Goal: Book appointment/travel/reservation

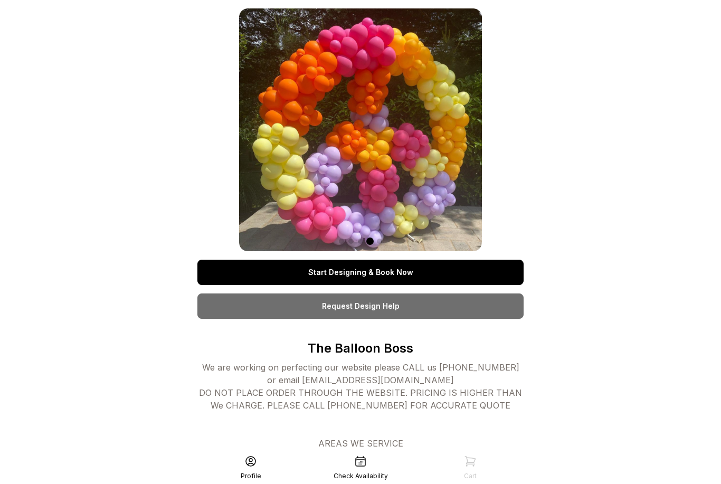
click at [358, 268] on link "Start Designing & Book Now" at bounding box center [360, 272] width 326 height 25
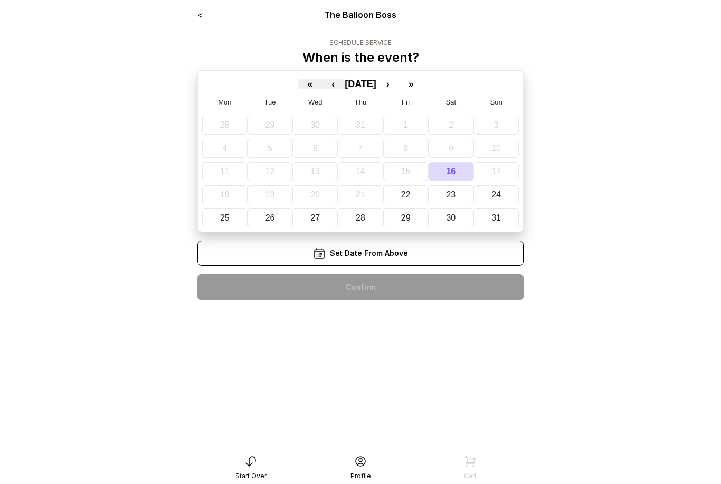
click at [399, 88] on button "›" at bounding box center [387, 83] width 23 height 9
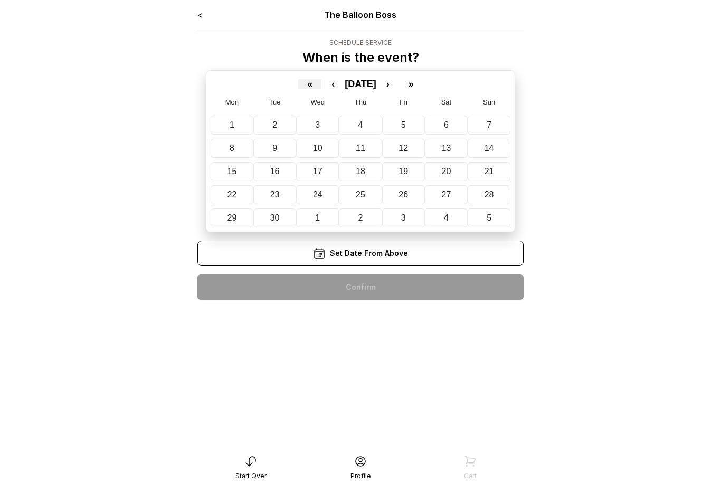
click at [399, 87] on button "›" at bounding box center [387, 83] width 23 height 9
click at [414, 124] on button "3" at bounding box center [405, 125] width 45 height 19
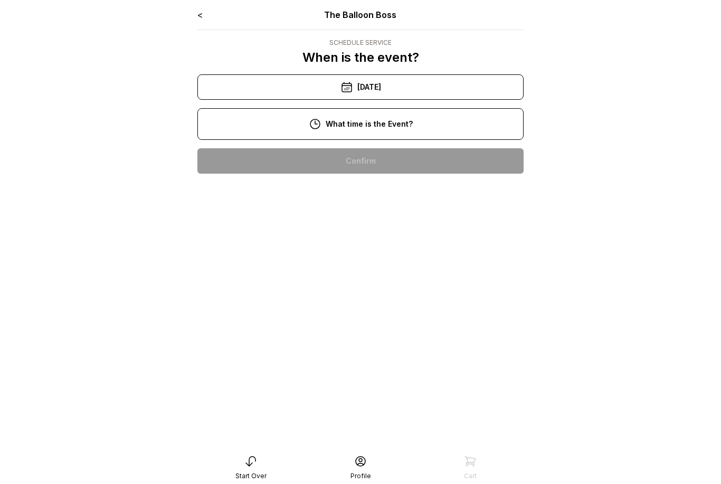
click at [399, 427] on div "6:00 pm" at bounding box center [360, 430] width 309 height 25
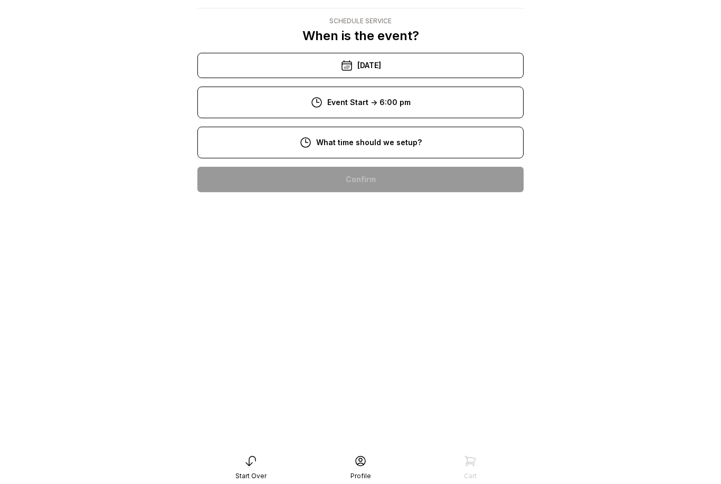
scroll to position [163, 0]
click at [423, 437] on div "4:00 pm" at bounding box center [360, 449] width 309 height 25
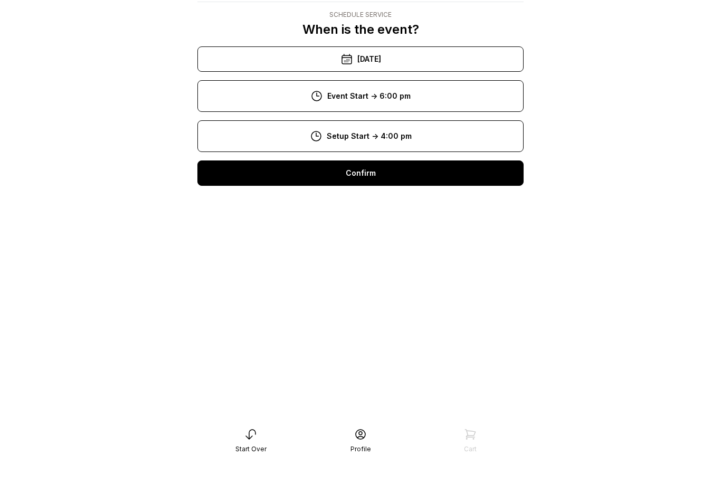
scroll to position [30, 0]
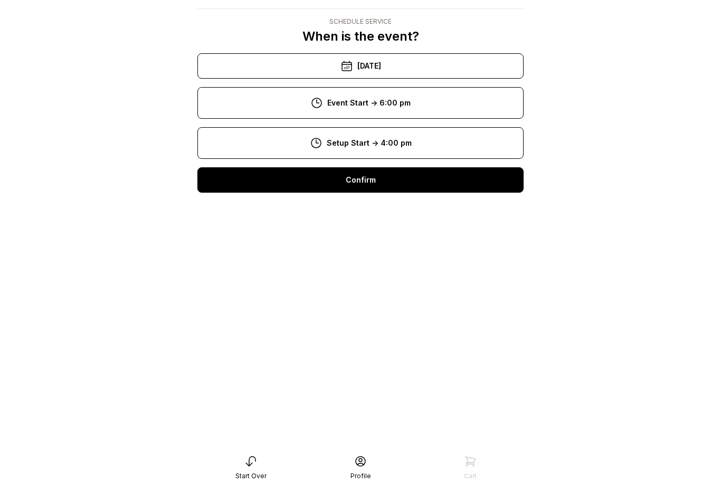
click at [511, 173] on div "Confirm" at bounding box center [360, 179] width 326 height 25
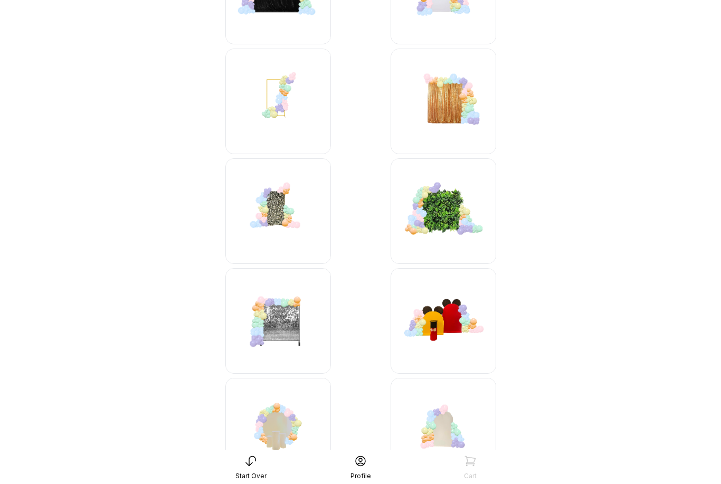
scroll to position [184, 0]
click at [282, 320] on img at bounding box center [278, 321] width 106 height 106
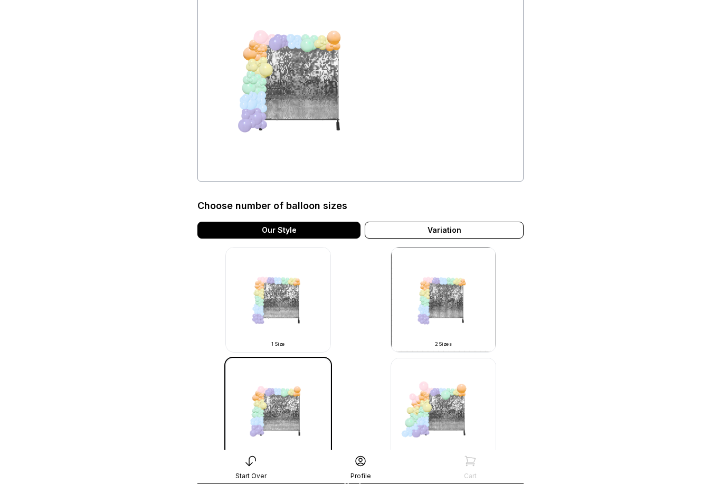
scroll to position [100, 0]
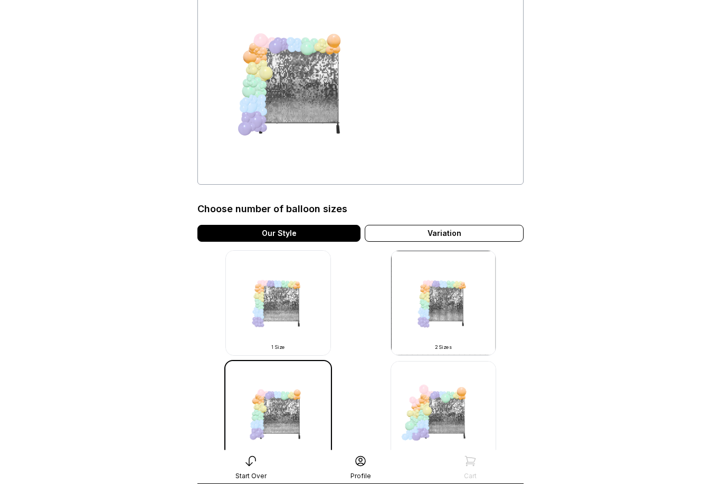
click at [468, 321] on img at bounding box center [444, 304] width 106 height 106
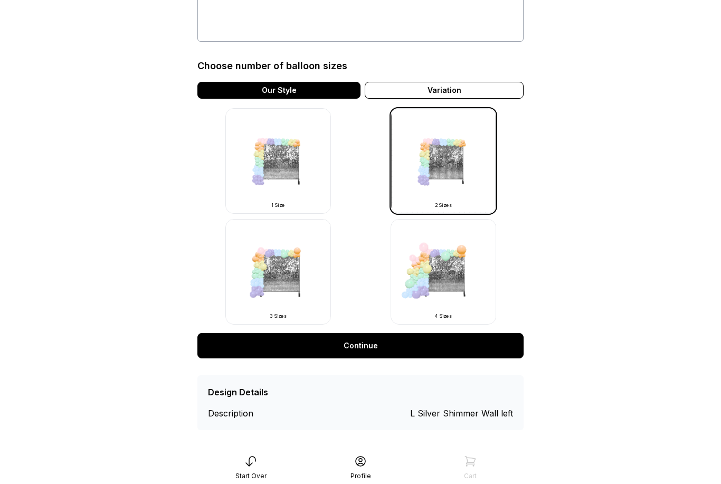
scroll to position [296, 0]
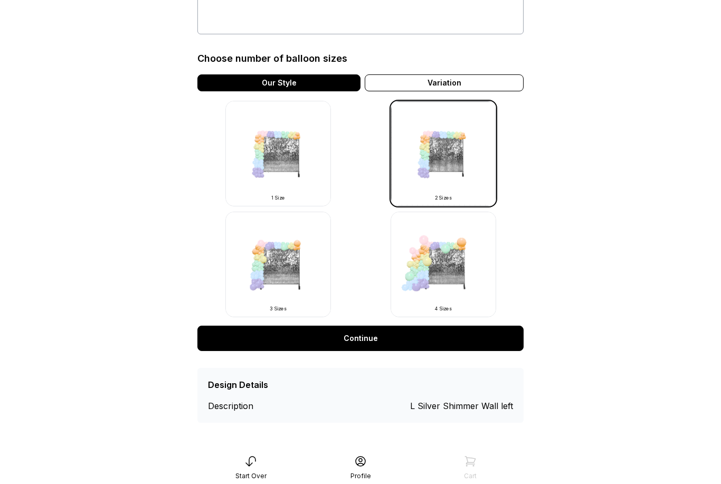
click at [517, 74] on div "Variation" at bounding box center [444, 82] width 159 height 17
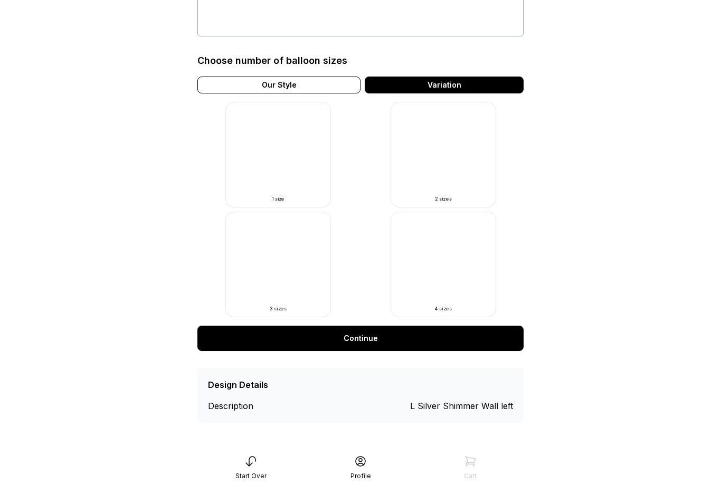
scroll to position [442, 0]
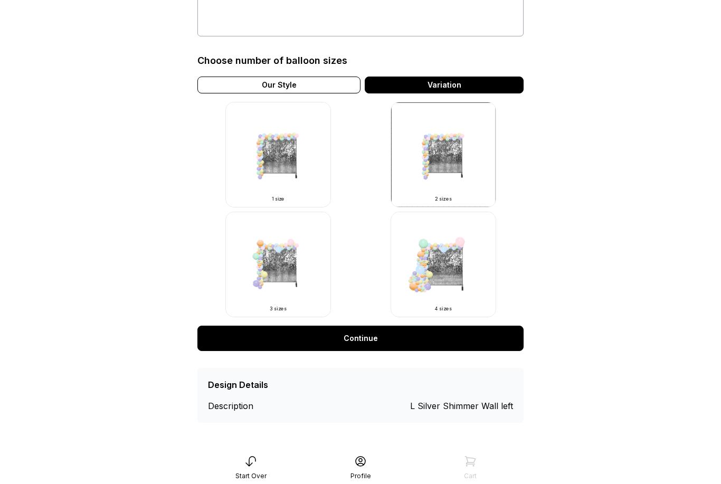
click at [517, 326] on link "Continue" at bounding box center [360, 338] width 326 height 25
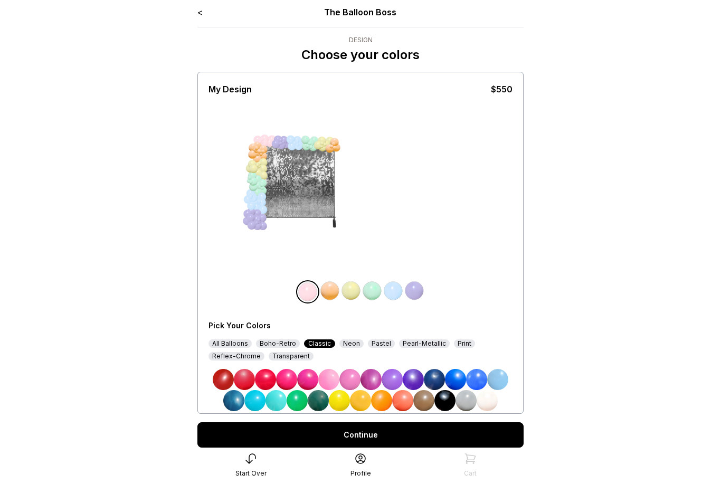
scroll to position [22, 0]
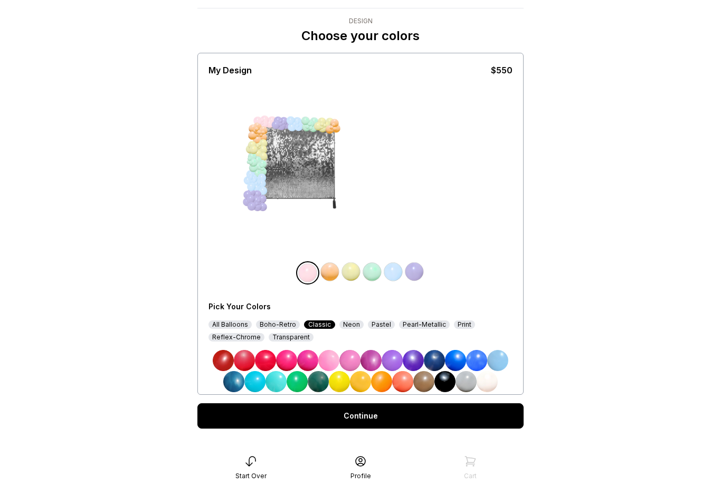
click at [334, 271] on img at bounding box center [329, 271] width 21 height 21
click at [355, 270] on img at bounding box center [350, 271] width 21 height 21
click at [443, 377] on img at bounding box center [444, 381] width 21 height 21
click at [305, 269] on img at bounding box center [306, 271] width 21 height 21
click at [343, 380] on img at bounding box center [339, 381] width 21 height 21
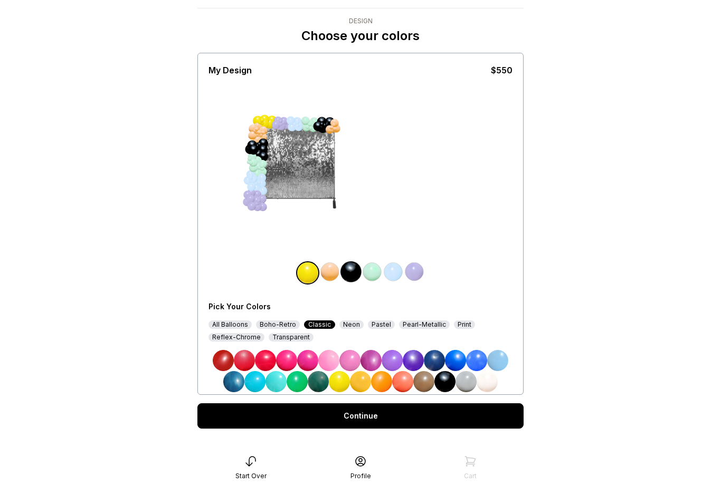
click at [337, 274] on img at bounding box center [329, 271] width 21 height 21
click at [470, 382] on img at bounding box center [465, 381] width 21 height 21
click at [377, 273] on img at bounding box center [371, 271] width 21 height 21
click at [347, 389] on img at bounding box center [339, 381] width 21 height 21
click at [401, 273] on img at bounding box center [393, 271] width 21 height 21
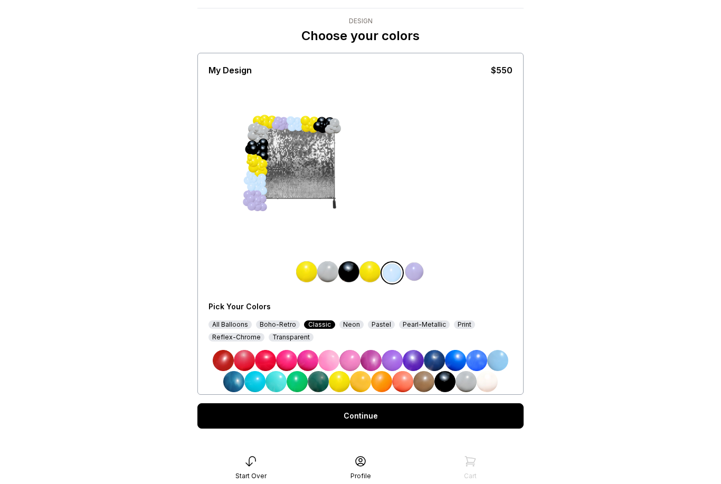
click at [465, 385] on img at bounding box center [465, 381] width 21 height 21
click at [424, 262] on img at bounding box center [414, 271] width 21 height 21
click at [445, 383] on img at bounding box center [444, 381] width 21 height 21
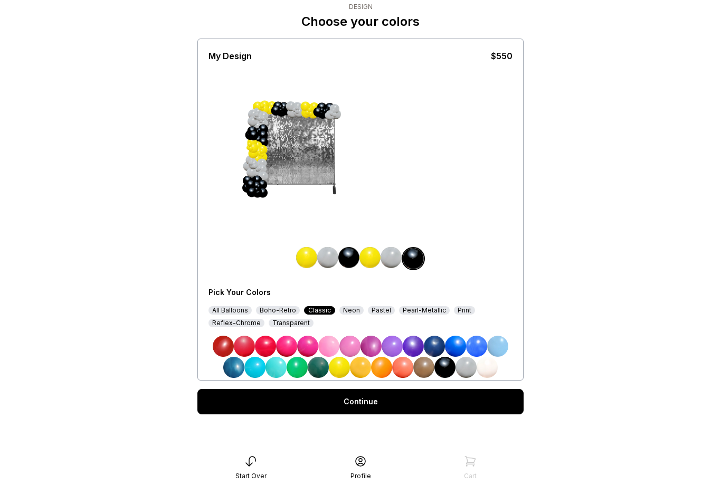
scroll to position [151, 0]
click at [499, 389] on link "Continue" at bounding box center [360, 401] width 326 height 25
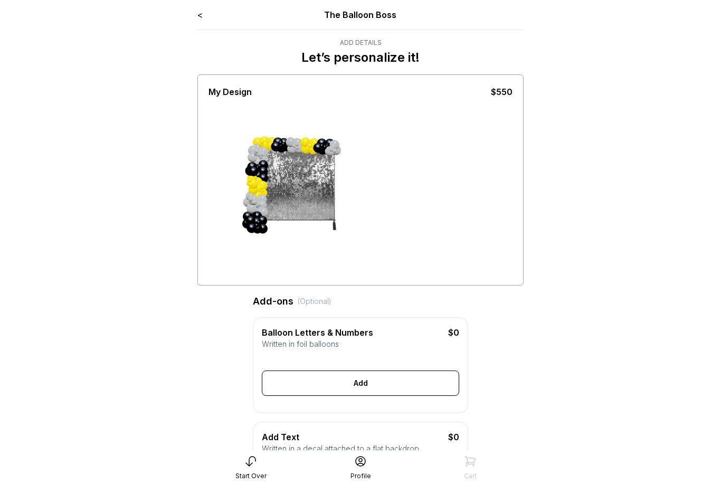
click at [383, 18] on div "The Balloon Boss" at bounding box center [361, 14] width 196 height 13
click at [615, 1] on main "< The Balloon Boss Add Details Let’s personalize it! My Design $550 Add-ons (Op…" at bounding box center [360, 491] width 721 height 982
